Goal: Find specific page/section: Find specific page/section

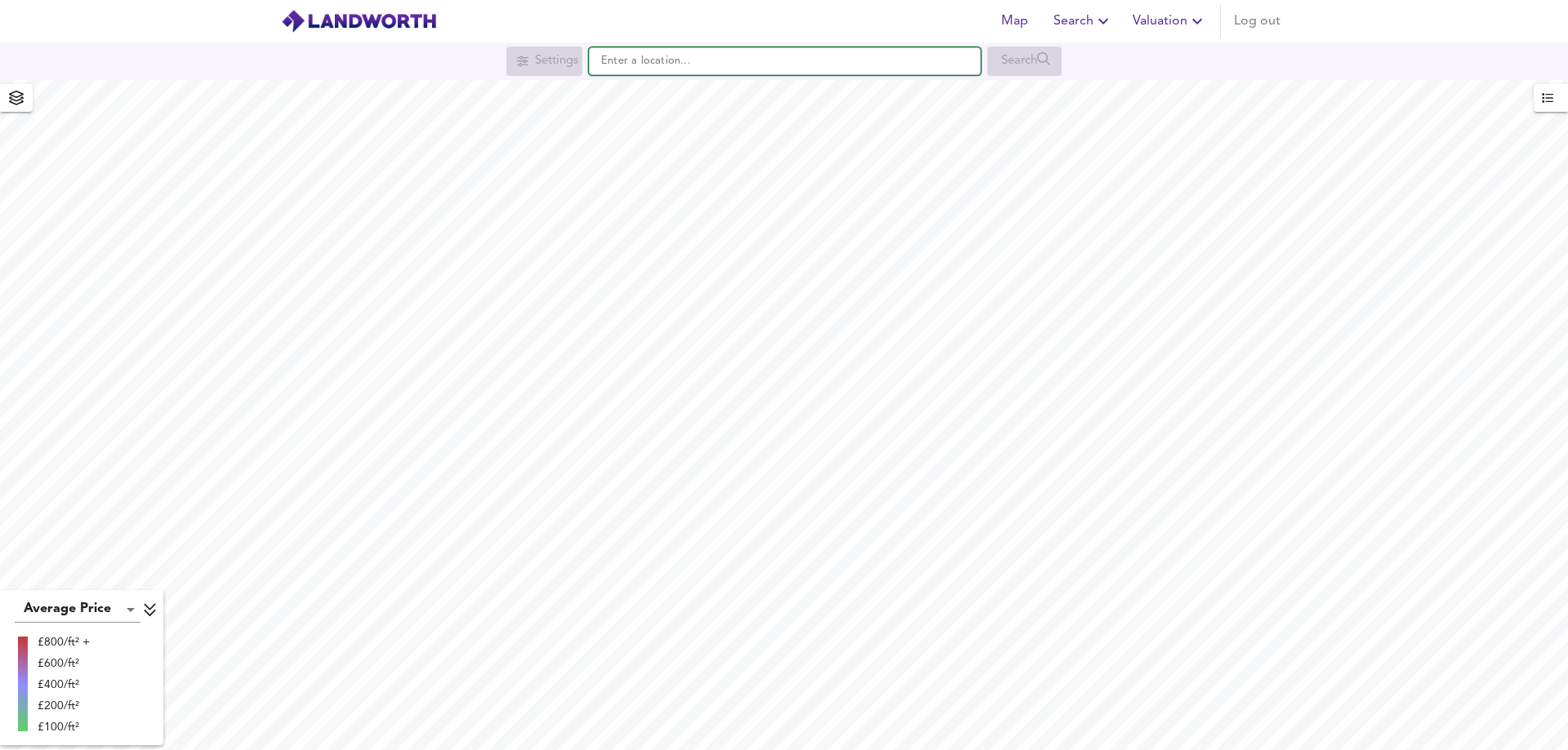
click at [660, 64] on input "text" at bounding box center [784, 61] width 392 height 28
type input "G"
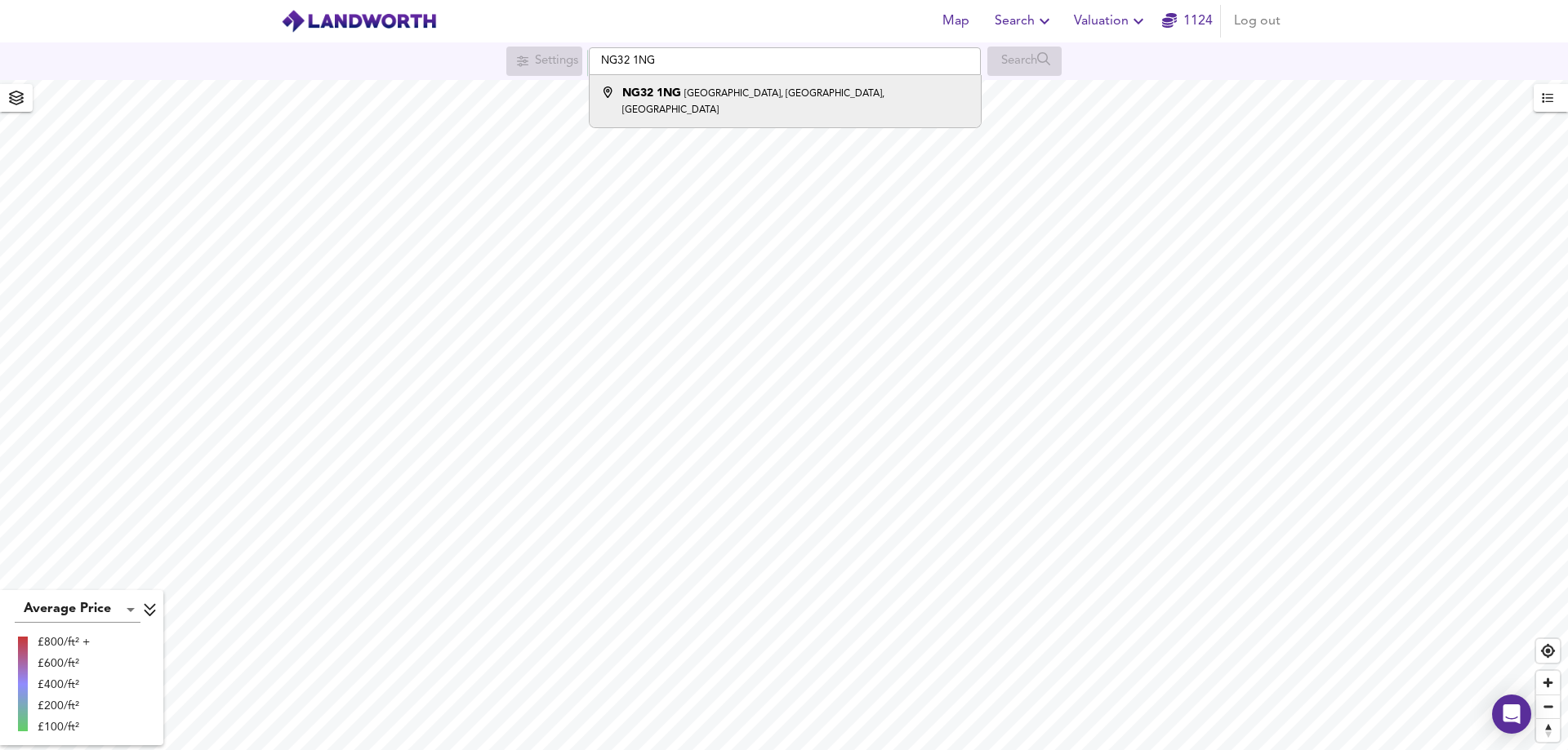
click at [675, 97] on strong "NG32 1NG" at bounding box center [652, 94] width 59 height 11
type input "[STREET_ADDRESS]"
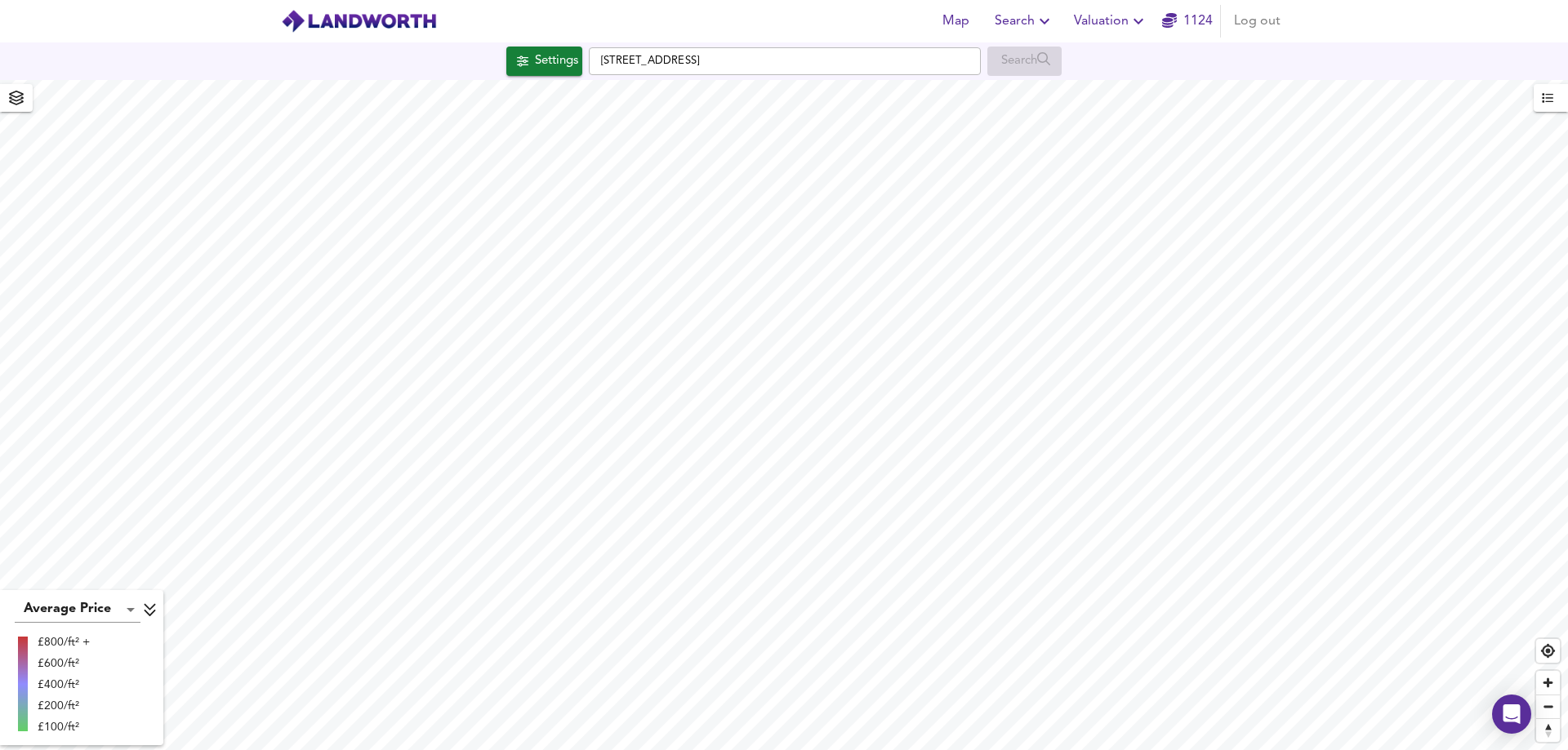
checkbox input "false"
checkbox input "true"
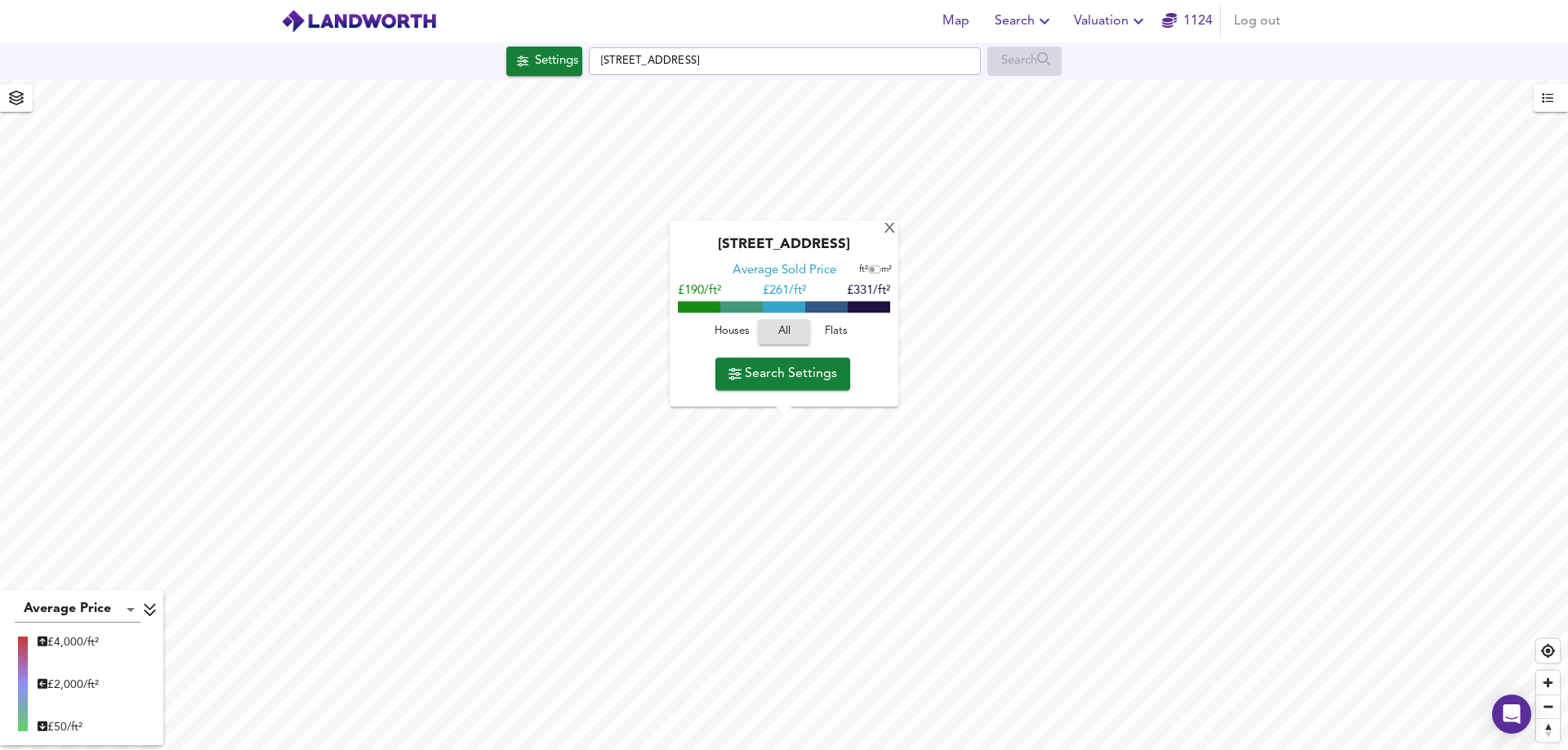
click at [734, 324] on span "Houses" at bounding box center [732, 333] width 44 height 19
